Goal: Information Seeking & Learning: Understand process/instructions

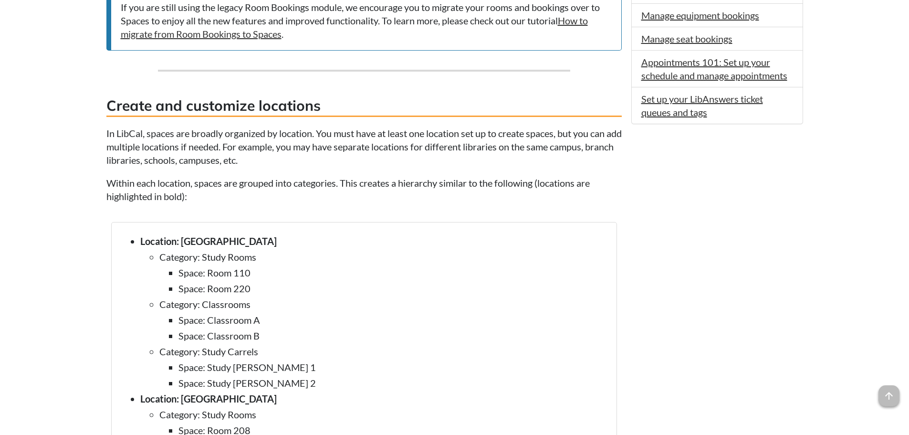
scroll to position [811, 0]
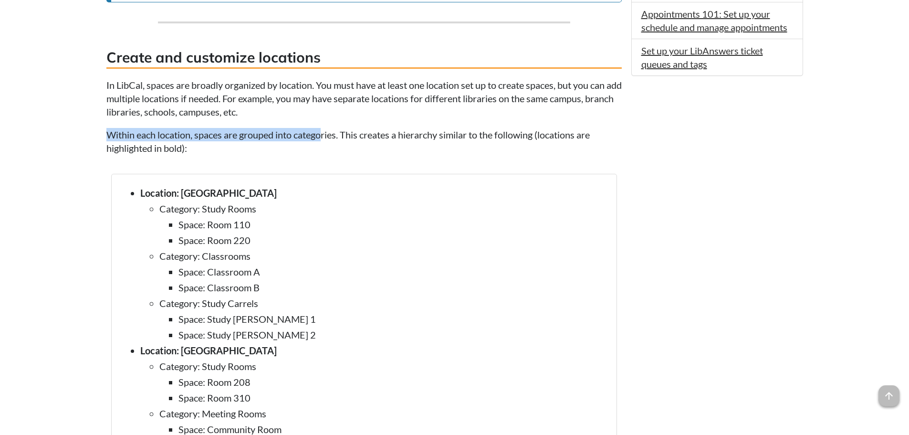
drag, startPoint x: 104, startPoint y: 133, endPoint x: 325, endPoint y: 129, distance: 220.9
click at [314, 114] on p "In LibCal, spaces are broadly organized by location. You must have at least one…" at bounding box center [363, 98] width 515 height 40
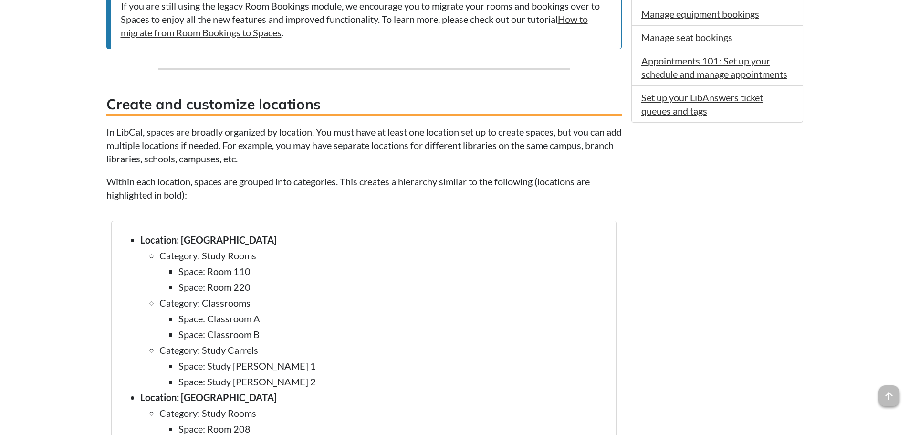
scroll to position [763, 0]
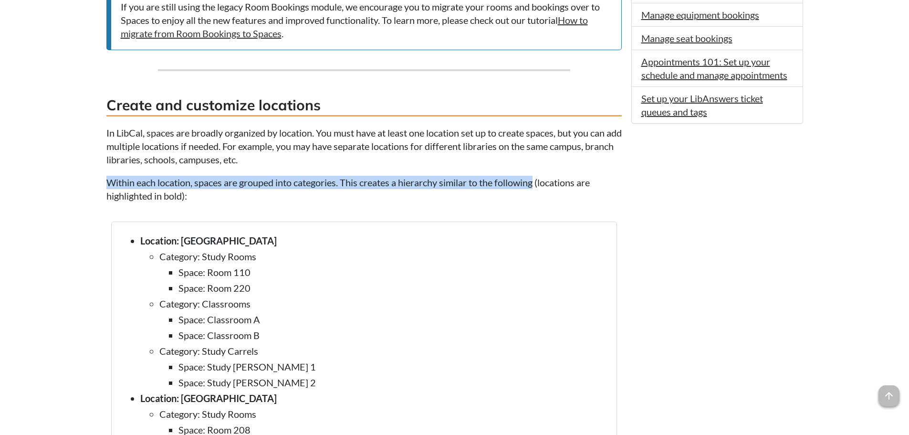
drag, startPoint x: 108, startPoint y: 181, endPoint x: 538, endPoint y: 182, distance: 429.8
click at [538, 182] on p "Within each location, spaces are grouped into categories. This creates a hierar…" at bounding box center [363, 189] width 515 height 27
copy p "Within each location, spaces are grouped into categories. This creates a hierar…"
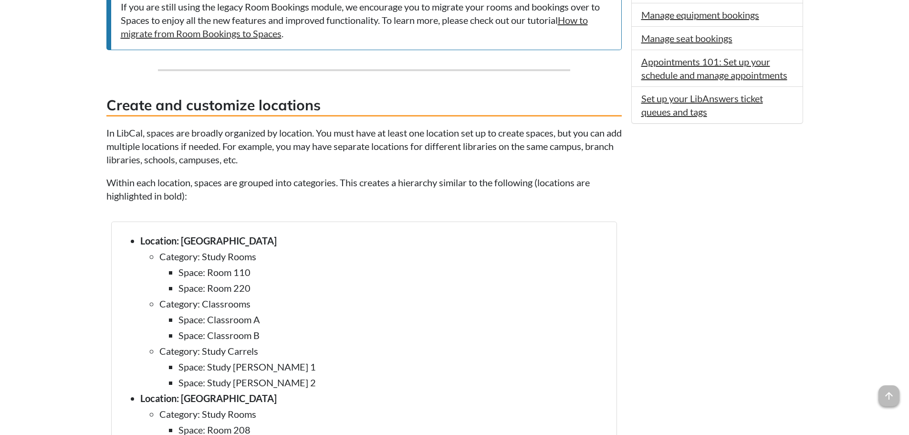
click at [432, 160] on p "In LibCal, spaces are broadly organized by location. You must have at least one…" at bounding box center [363, 146] width 515 height 40
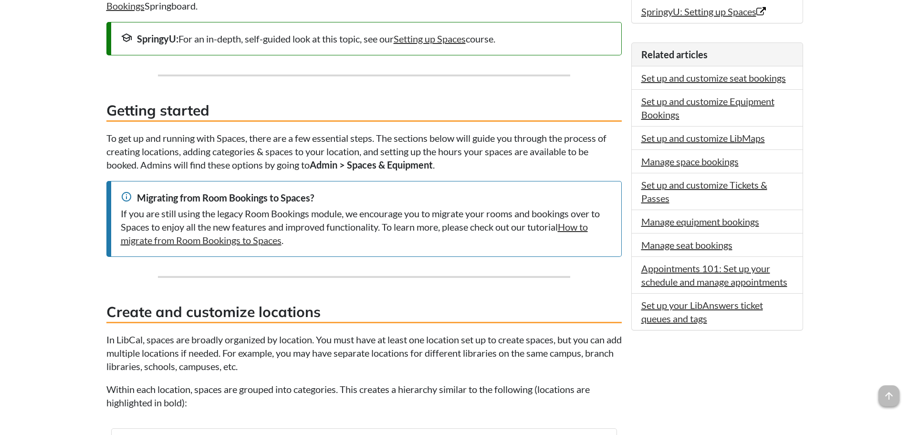
drag, startPoint x: 416, startPoint y: 228, endPoint x: 406, endPoint y: 158, distance: 70.8
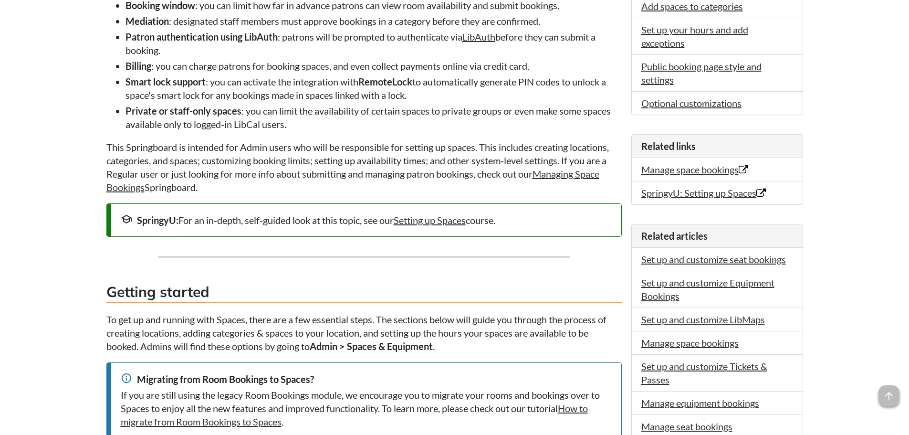
scroll to position [0, 0]
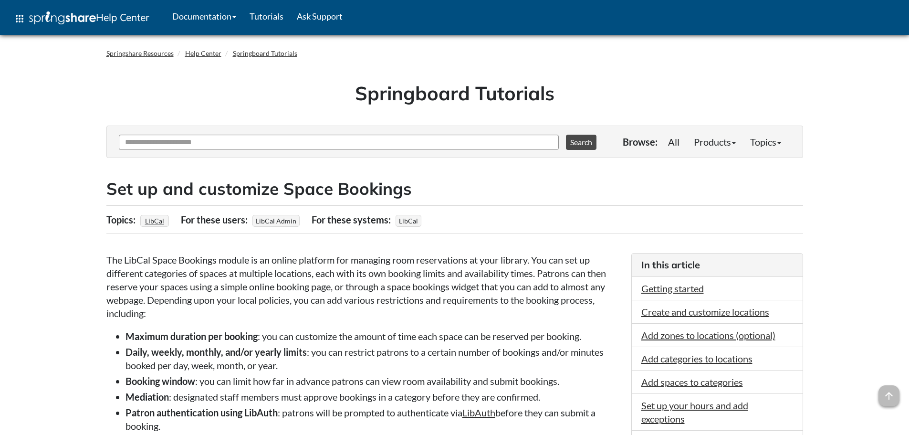
drag, startPoint x: 419, startPoint y: 210, endPoint x: 355, endPoint y: 118, distance: 112.5
click at [346, 137] on input "Ask Another Question" at bounding box center [339, 142] width 440 height 15
type input "**********"
click at [566, 135] on button "Search" at bounding box center [581, 142] width 31 height 15
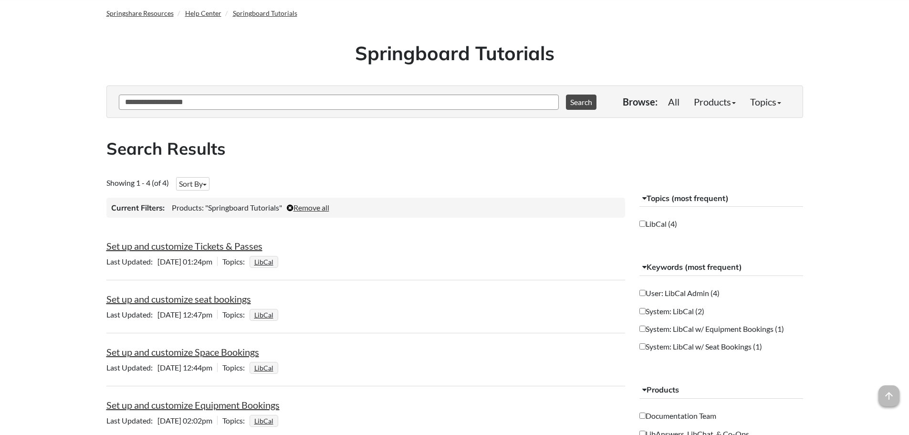
scroll to position [95, 0]
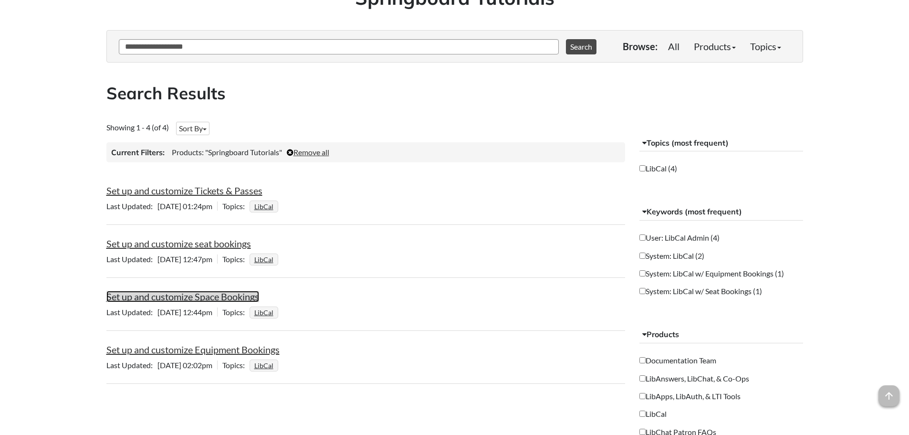
click at [184, 300] on link "Set up and customize Space Bookings" at bounding box center [182, 295] width 153 height 11
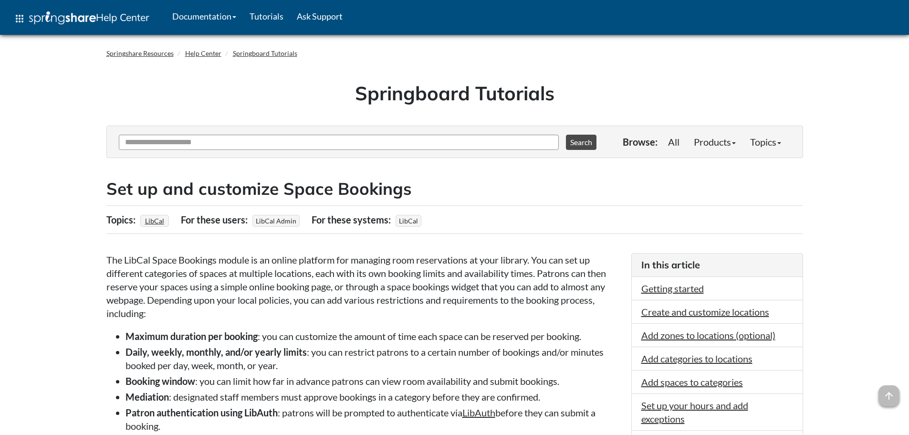
scroll to position [143, 0]
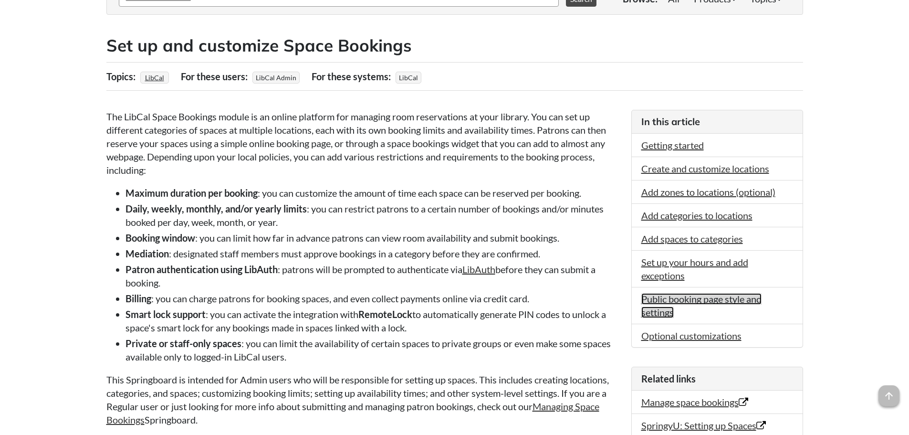
click at [661, 299] on link "Public booking page style and settings" at bounding box center [701, 305] width 120 height 25
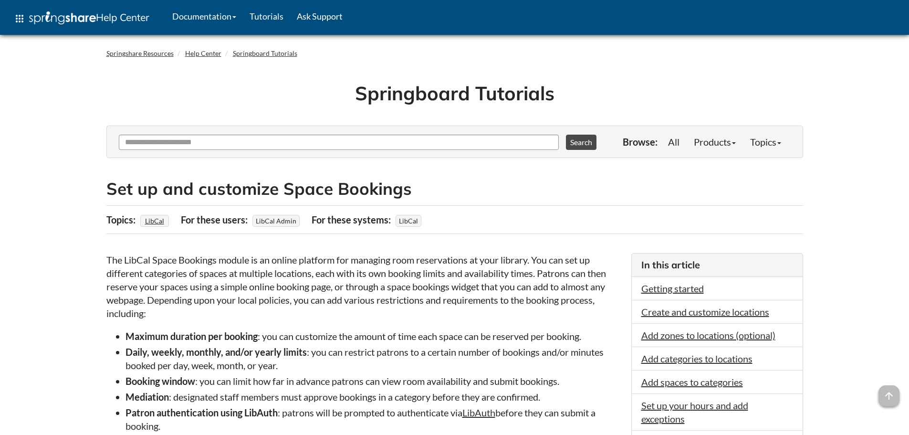
drag, startPoint x: 102, startPoint y: 273, endPoint x: 145, endPoint y: 122, distance: 157.5
click at [178, 148] on input "Ask Another Question" at bounding box center [339, 142] width 440 height 15
click at [222, 13] on link "Documentation" at bounding box center [204, 16] width 77 height 24
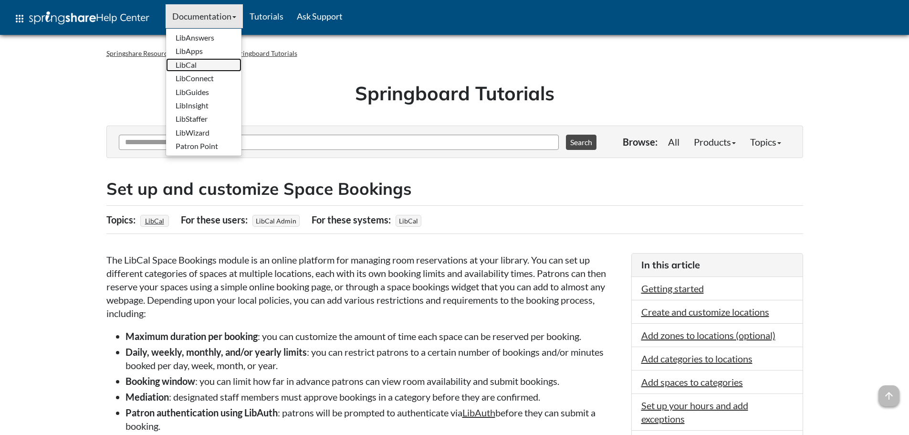
click at [194, 65] on link "LibCal" at bounding box center [203, 64] width 75 height 13
